Goal: Task Accomplishment & Management: Complete application form

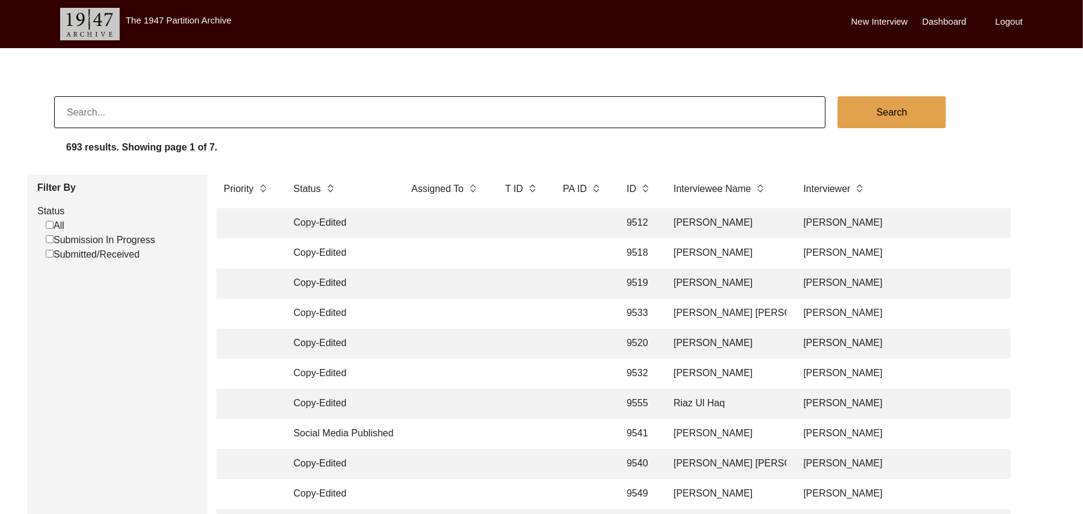
click at [49, 241] on input "Submission In Progress" at bounding box center [50, 239] width 8 height 8
checkbox input "false"
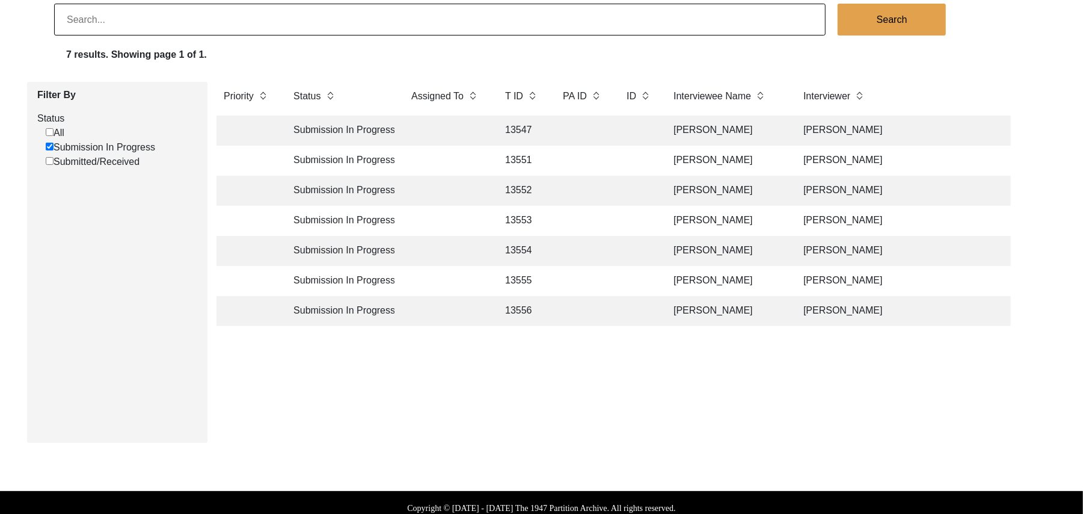
scroll to position [96, 0]
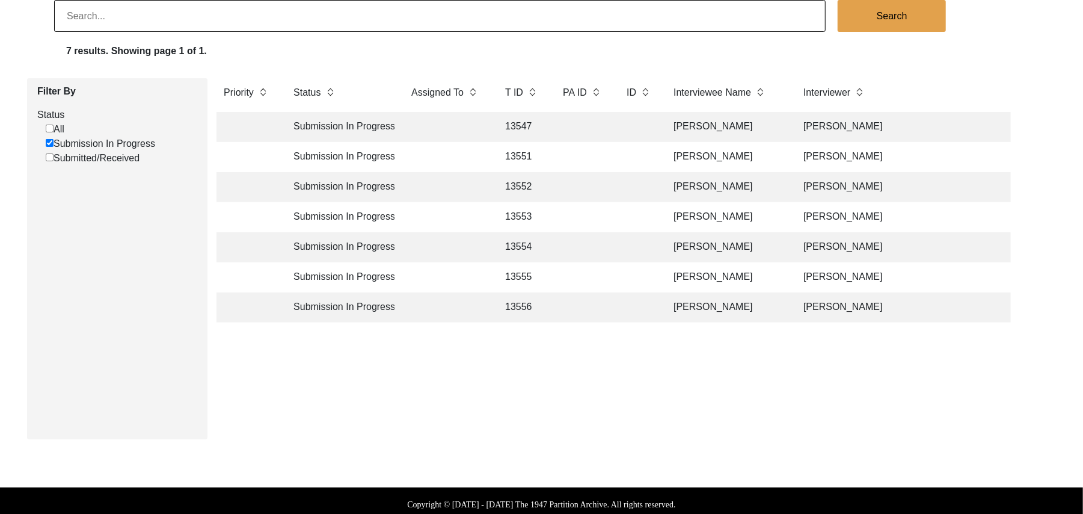
click at [527, 127] on td "13547" at bounding box center [522, 127] width 48 height 30
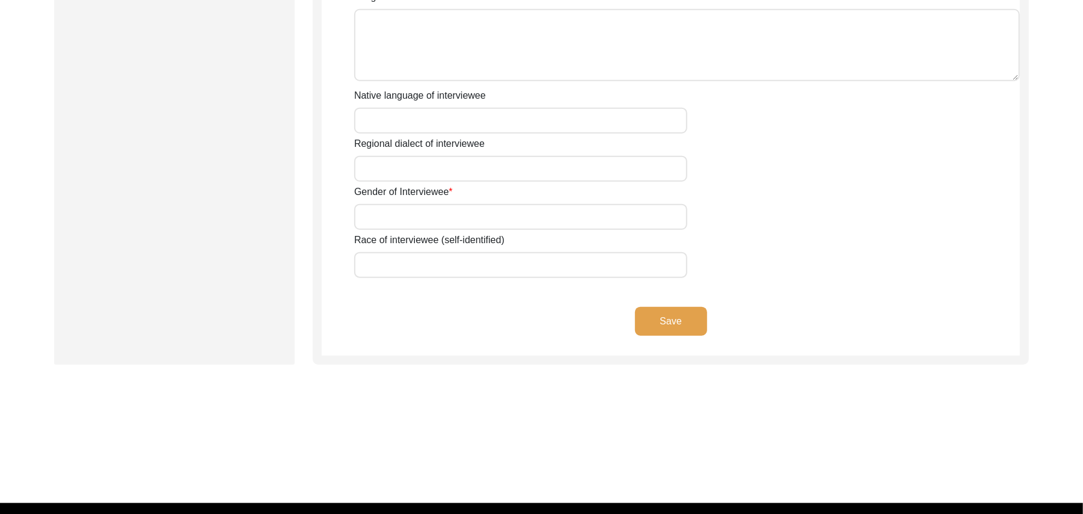
type input "Mr"
type input "[DEMOGRAPHIC_DATA]"
type input "Hussain"
type input "N/A"
type input "[PERSON_NAME]"
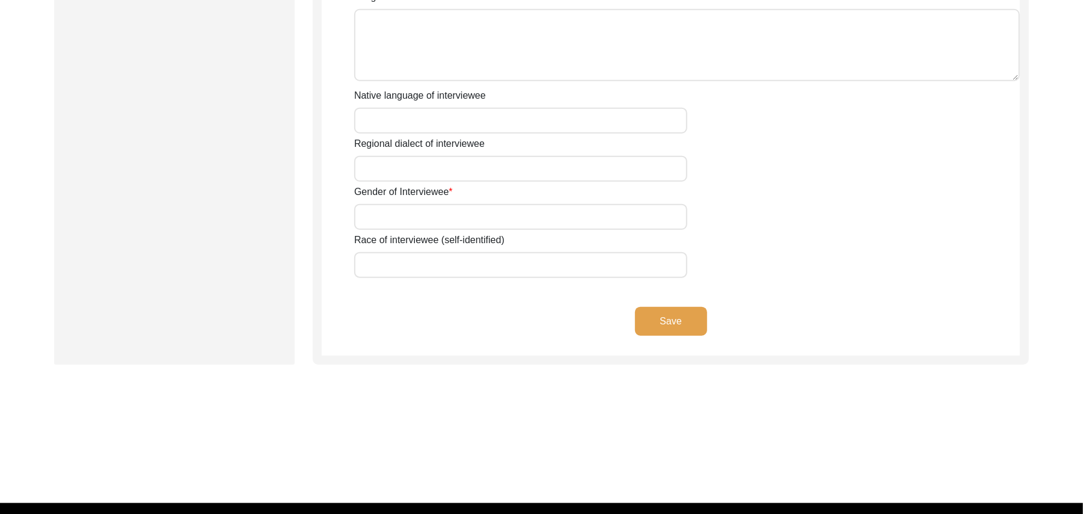
type input "N/A"
type input "[PERSON_NAME]"
type input "1922"
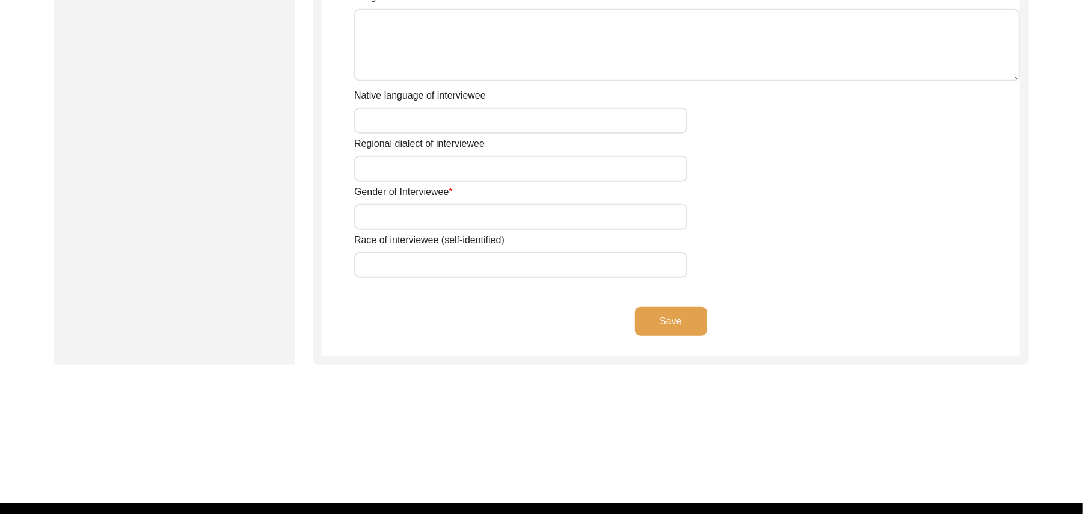
type input "103 Years"
type input "N/A"
type textarea "N/A"
type input "Punjabi"
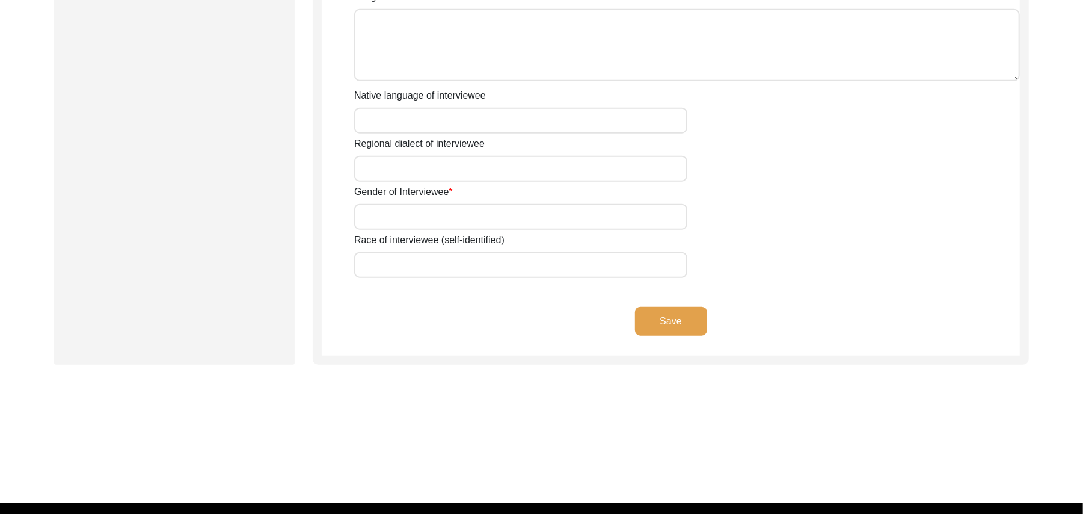
type input "Malwai"
type input "[DEMOGRAPHIC_DATA]"
type input "Rehmani (Potmakers)"
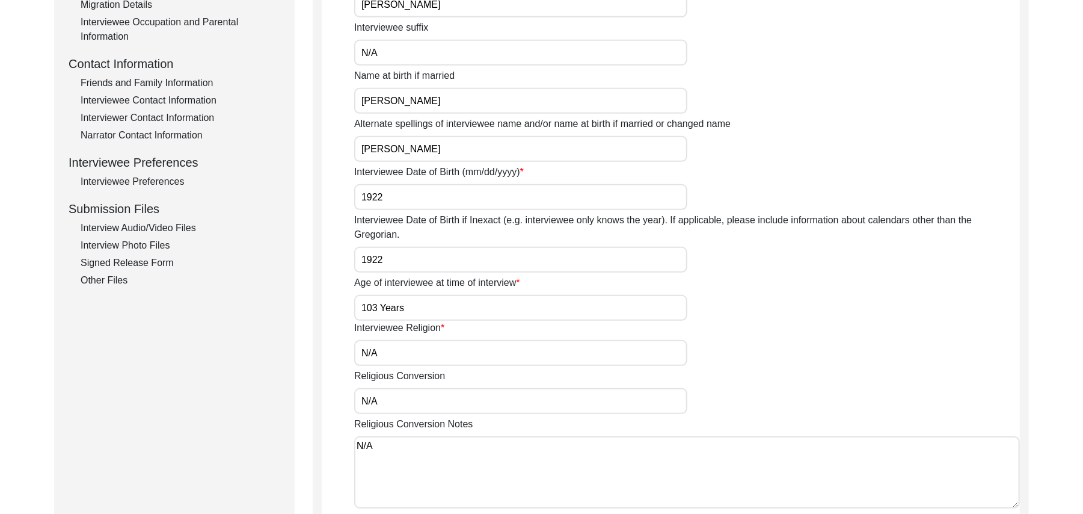
scroll to position [399, 0]
click at [123, 262] on div "Signed Release Form" at bounding box center [181, 264] width 200 height 14
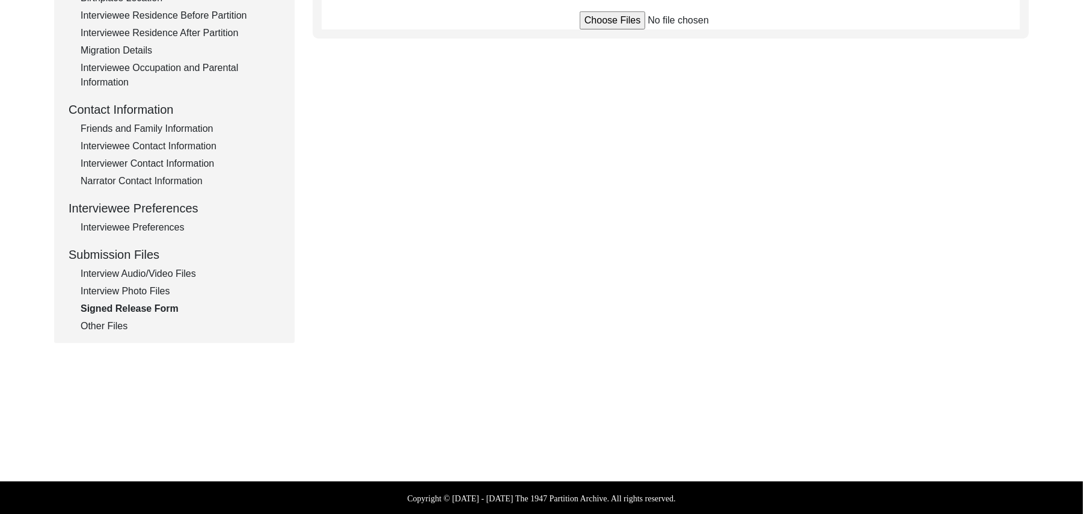
click at [609, 17] on input "file" at bounding box center [671, 20] width 182 height 18
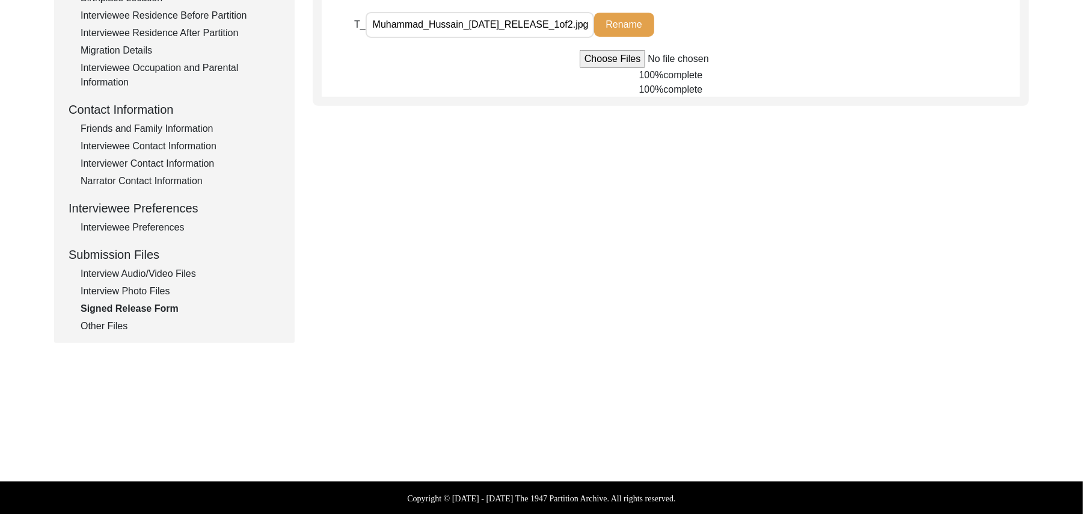
click at [603, 58] on input "file" at bounding box center [671, 59] width 182 height 18
type input "C:\fakepath\Muhammad_Hussain_[DATE]_RELEASE_2of2.jpg"
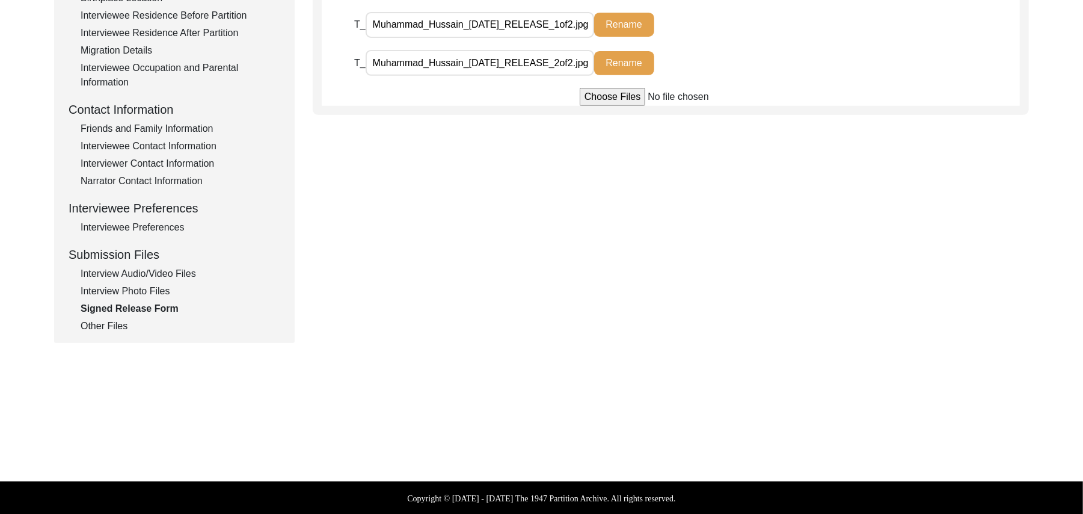
click at [116, 285] on div "Interview Photo Files" at bounding box center [181, 291] width 200 height 14
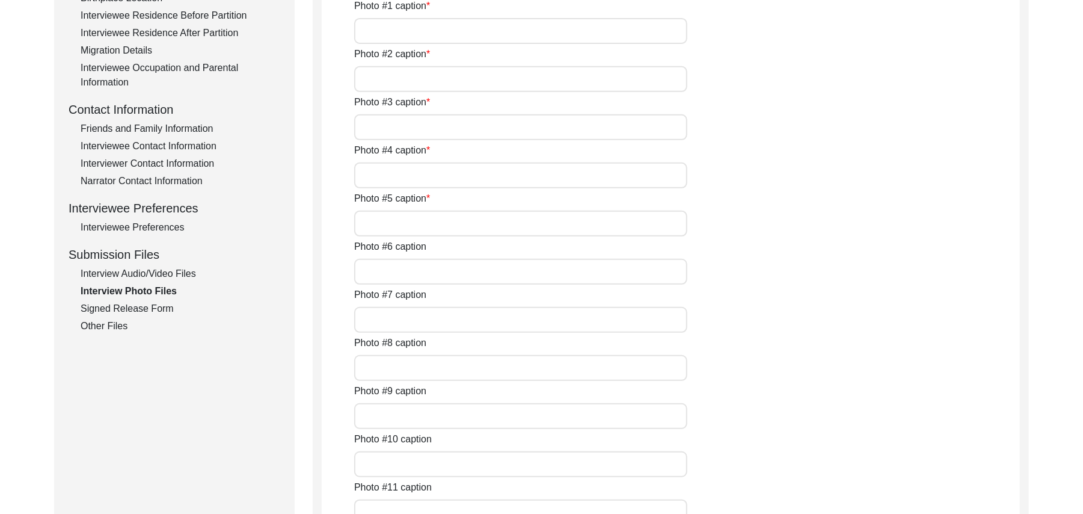
type input "[PERSON_NAME]"
type input "[PERSON_NAME] with [PERSON_NAME]"
type input "[PERSON_NAME]"
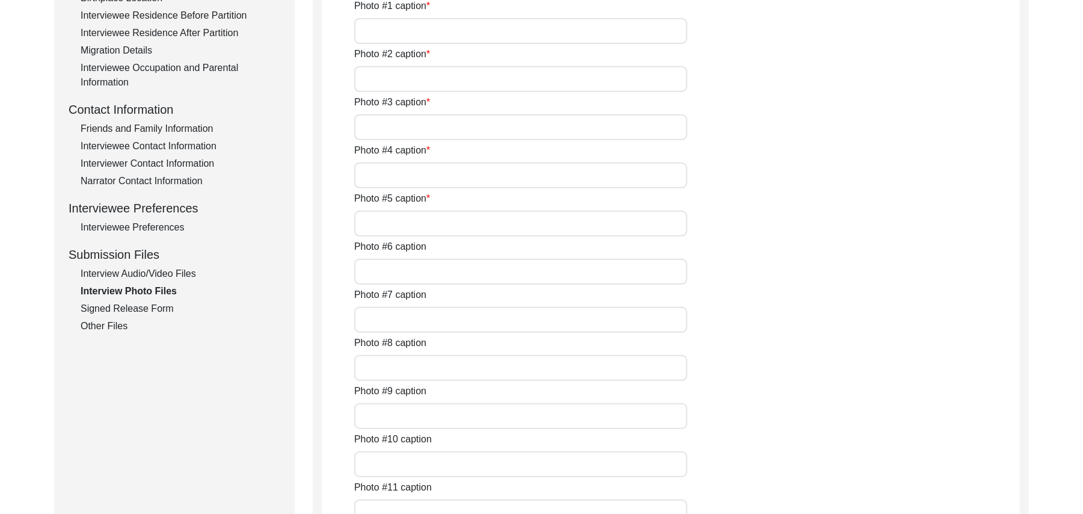
type input "N/A"
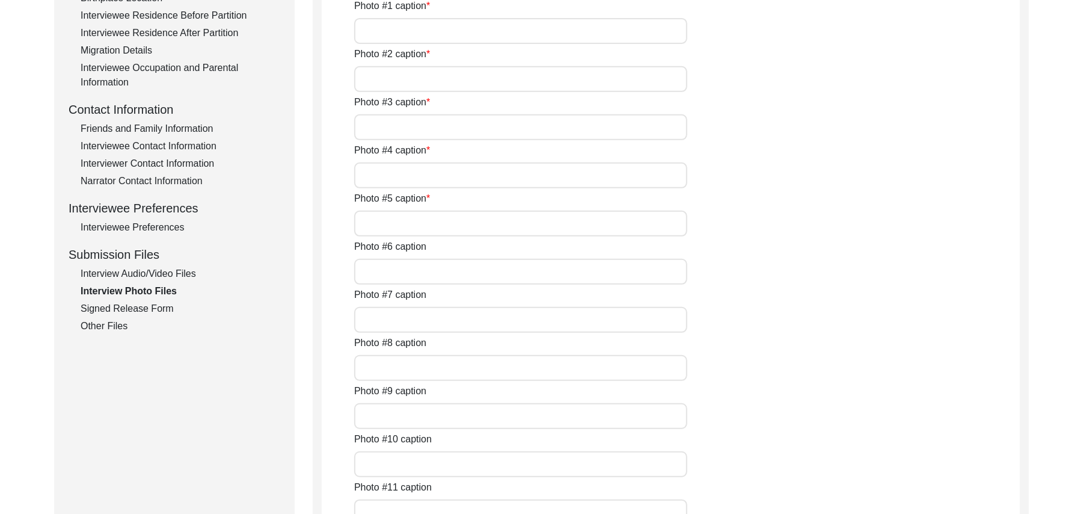
type input "N/A"
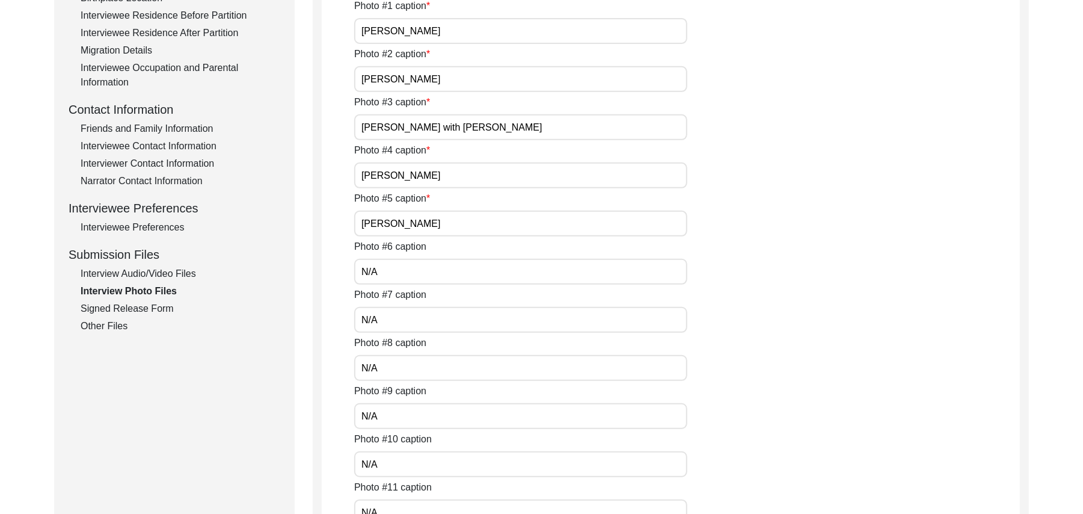
type textarea "N/A"
type input "N/A"
type input "JPG"
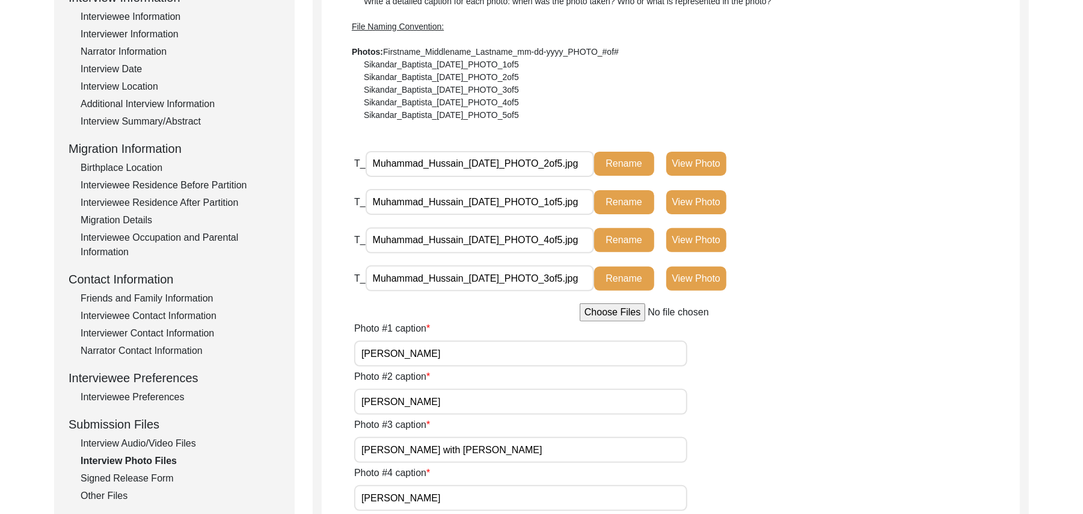
scroll to position [195, 0]
